Goal: Information Seeking & Learning: Find specific page/section

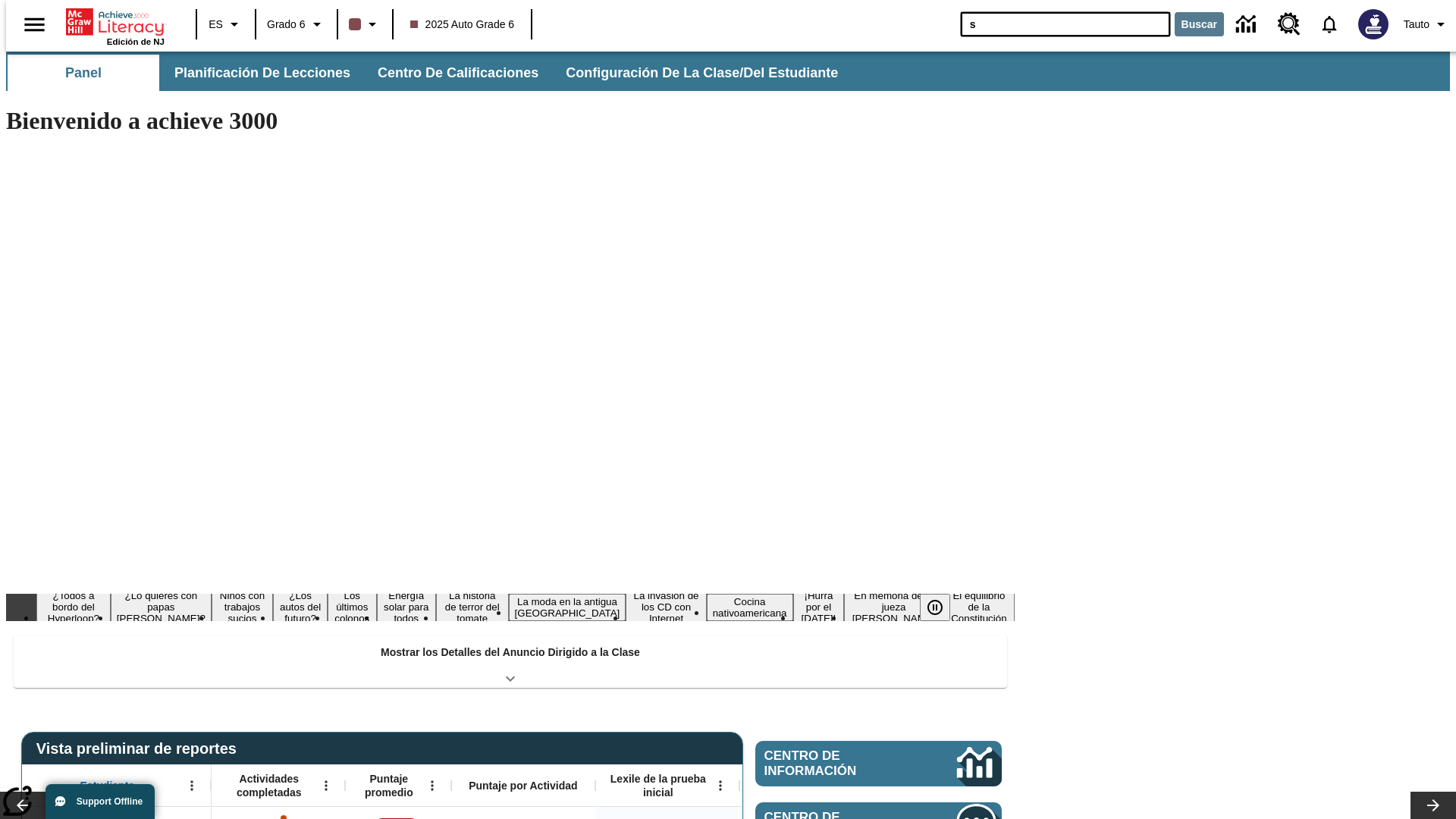
type input "s"
click at [1190, 24] on button "Buscar" at bounding box center [1199, 24] width 49 height 24
